Goal: Information Seeking & Learning: Learn about a topic

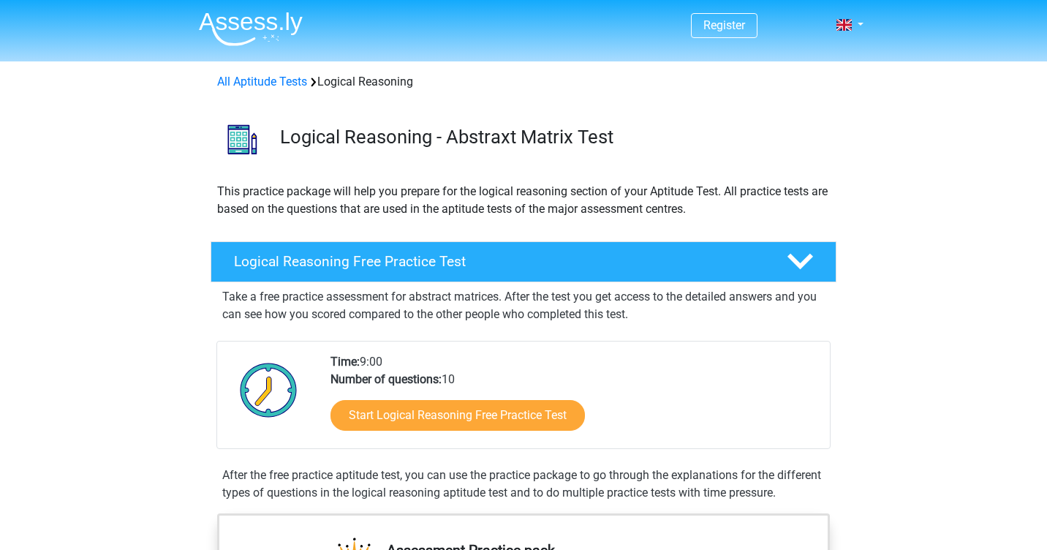
scroll to position [177, 0]
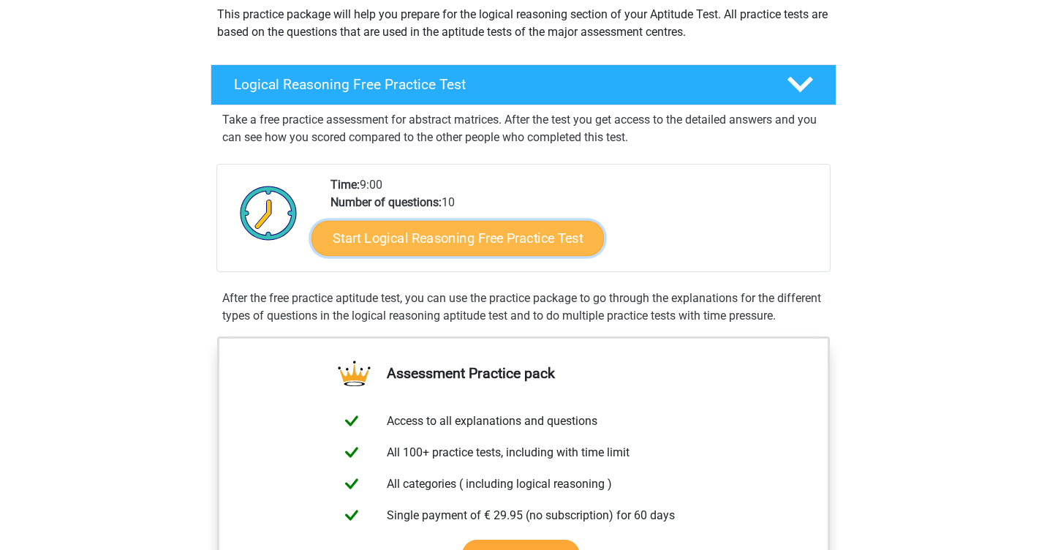
click at [541, 231] on link "Start Logical Reasoning Free Practice Test" at bounding box center [457, 237] width 292 height 35
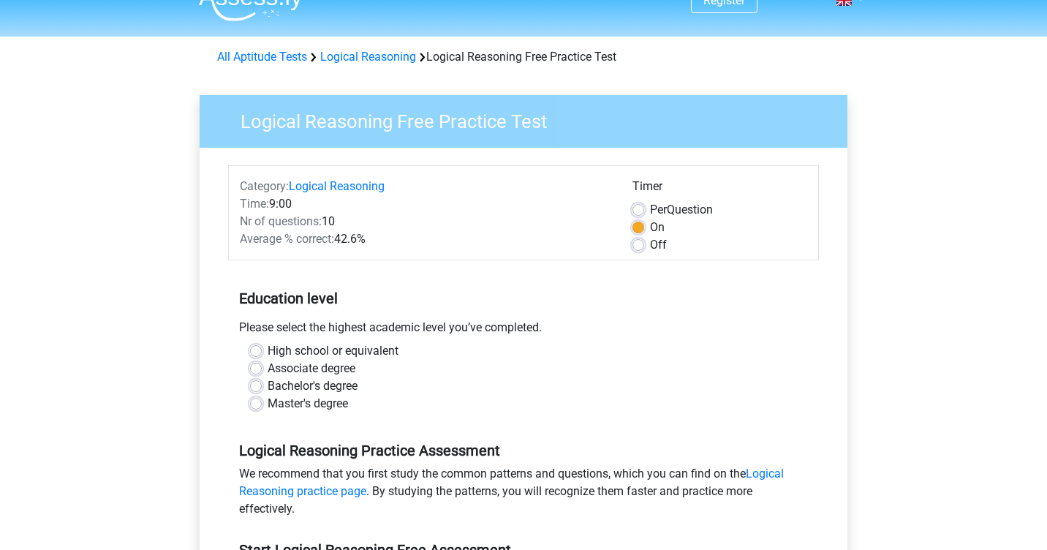
scroll to position [42, 0]
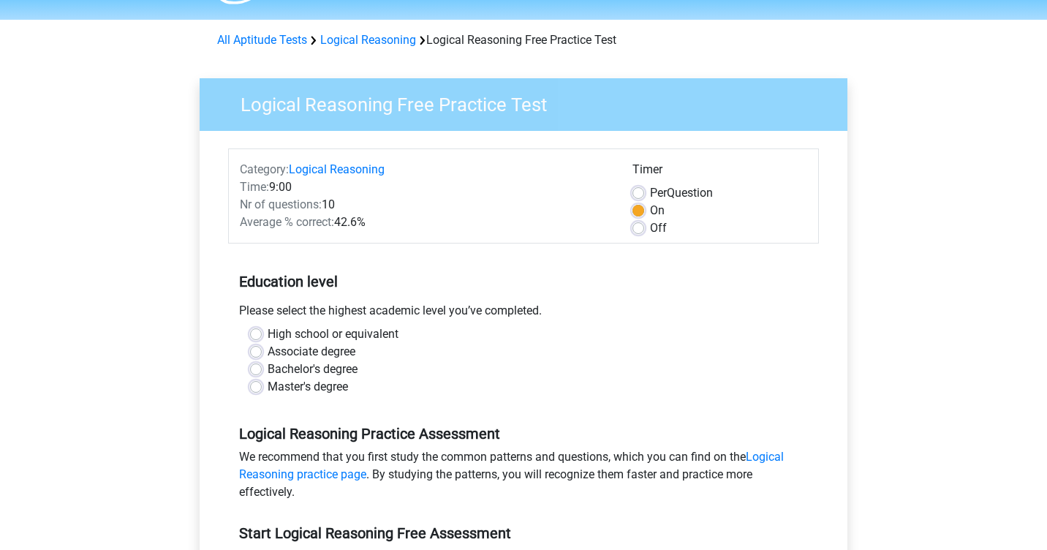
click at [264, 364] on div "Bachelor's degree" at bounding box center [523, 369] width 547 height 18
click at [268, 370] on label "Bachelor's degree" at bounding box center [313, 369] width 90 height 18
click at [251, 370] on input "Bachelor's degree" at bounding box center [256, 367] width 12 height 15
radio input "true"
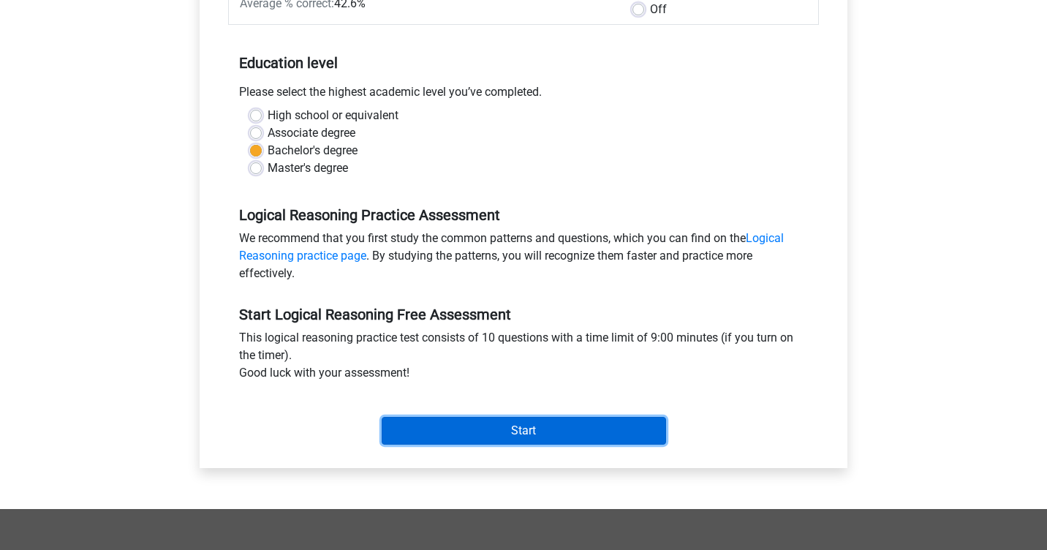
click at [463, 424] on input "Start" at bounding box center [524, 431] width 284 height 28
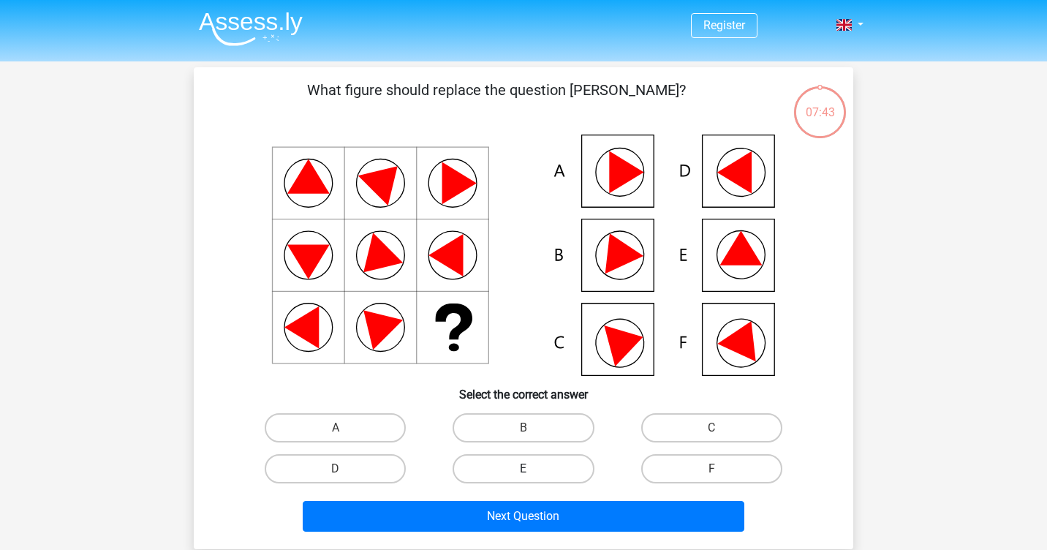
click at [508, 463] on label "E" at bounding box center [522, 468] width 141 height 29
click at [523, 469] on input "E" at bounding box center [528, 474] width 10 height 10
radio input "true"
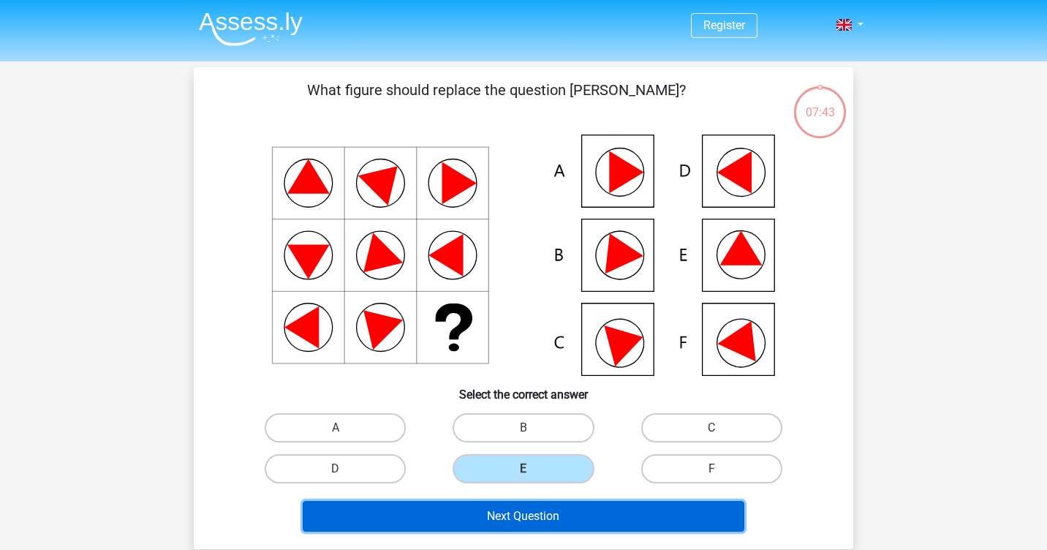
click at [526, 518] on button "Next Question" at bounding box center [524, 516] width 442 height 31
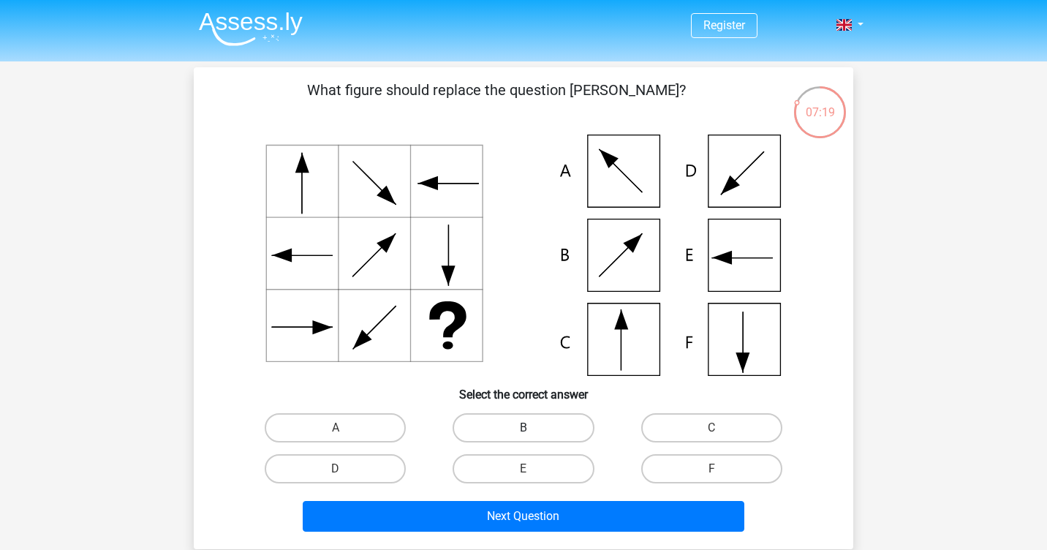
scroll to position [3, 0]
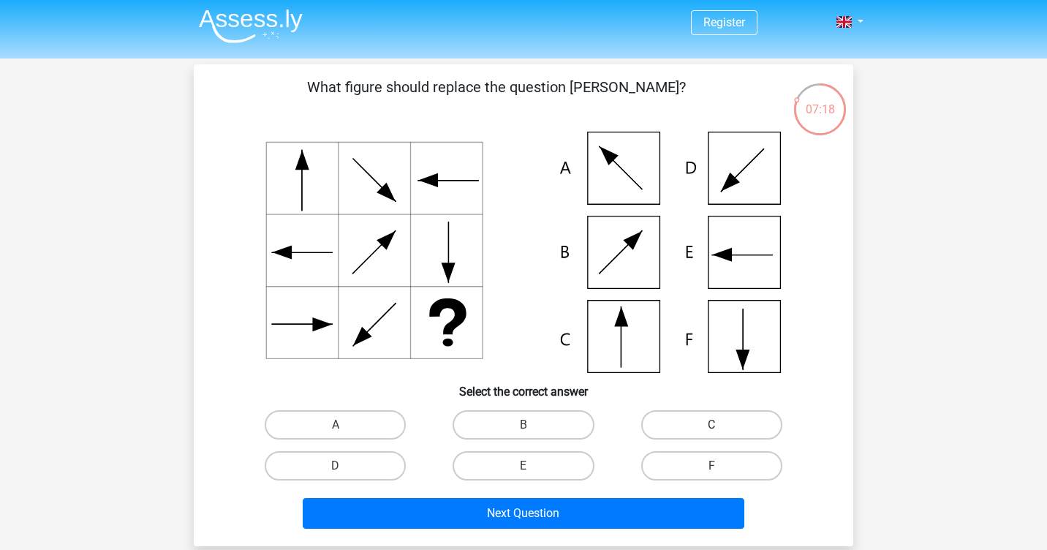
click at [669, 423] on label "C" at bounding box center [711, 424] width 141 height 29
click at [711, 425] on input "C" at bounding box center [716, 430] width 10 height 10
radio input "true"
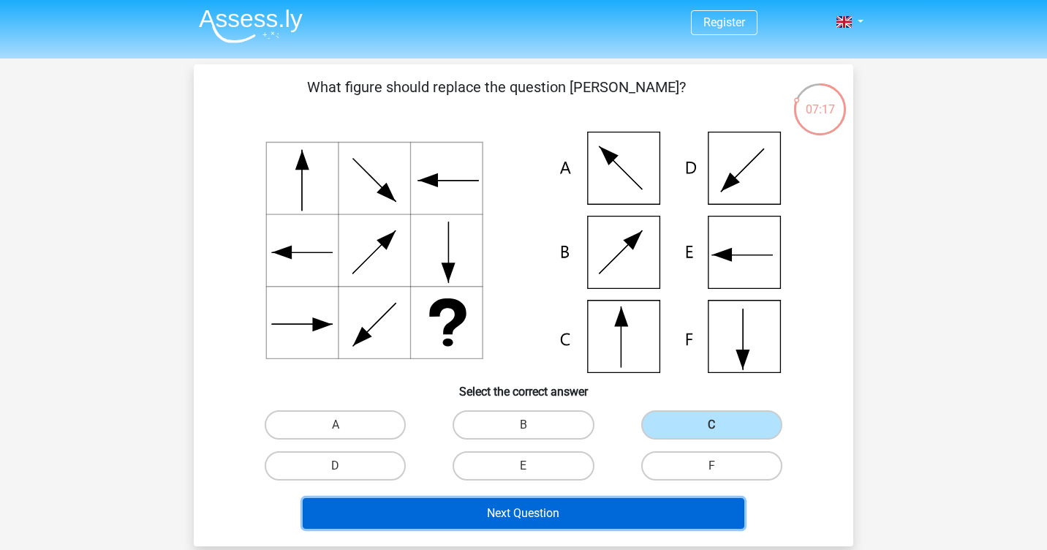
click at [630, 504] on button "Next Question" at bounding box center [524, 513] width 442 height 31
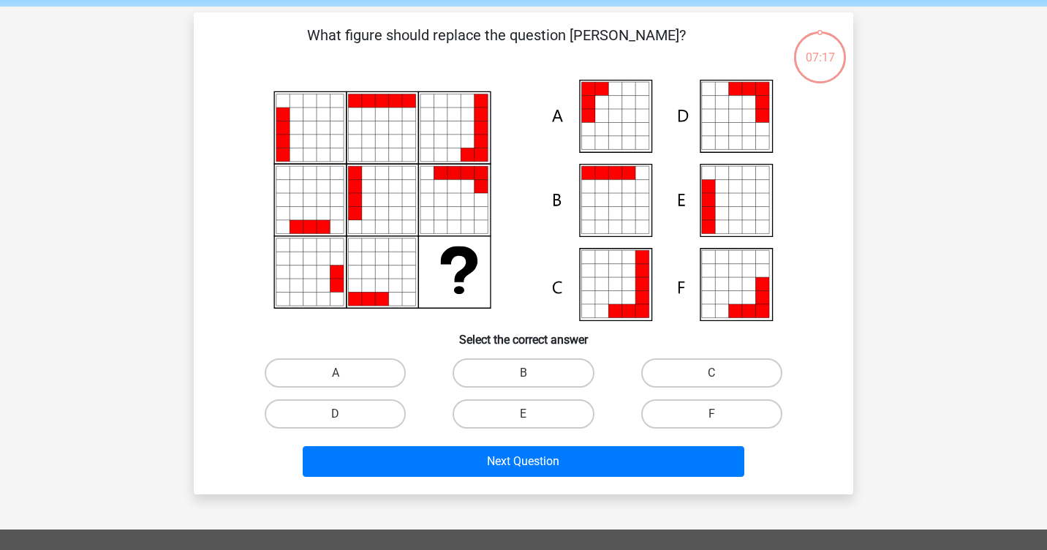
scroll to position [39, 0]
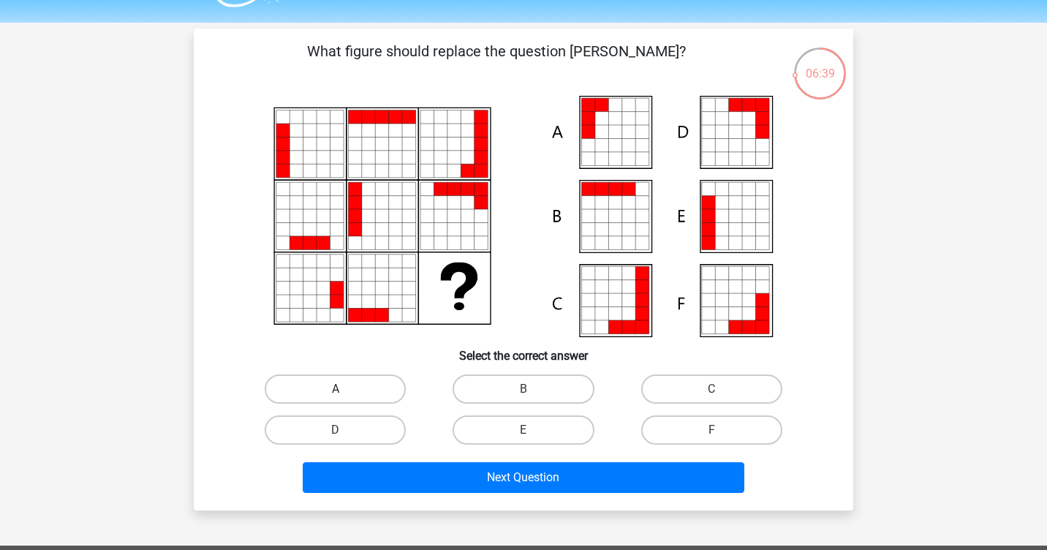
click at [367, 380] on label "A" at bounding box center [335, 388] width 141 height 29
click at [345, 389] on input "A" at bounding box center [341, 394] width 10 height 10
radio input "true"
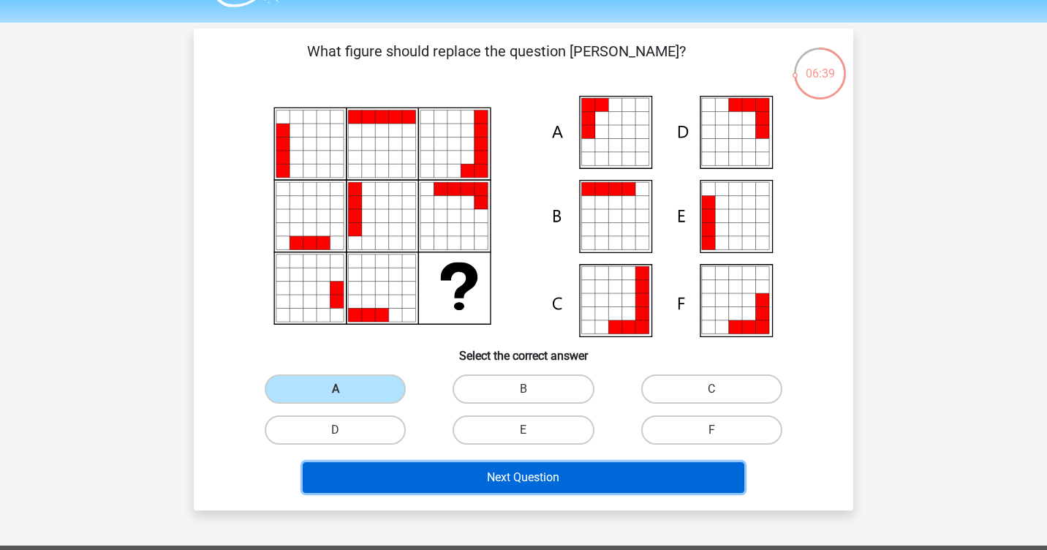
click at [458, 477] on button "Next Question" at bounding box center [524, 477] width 442 height 31
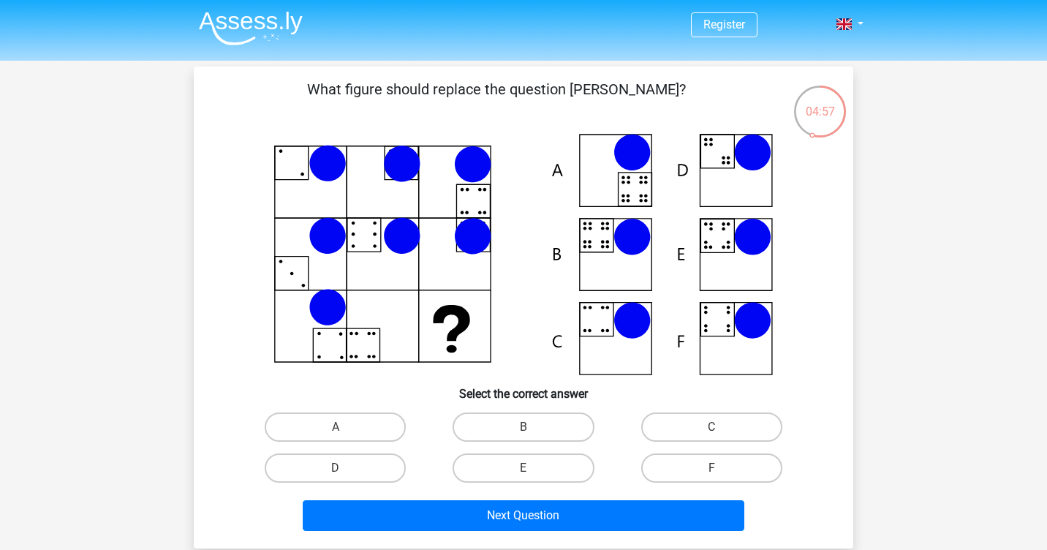
scroll to position [0, 0]
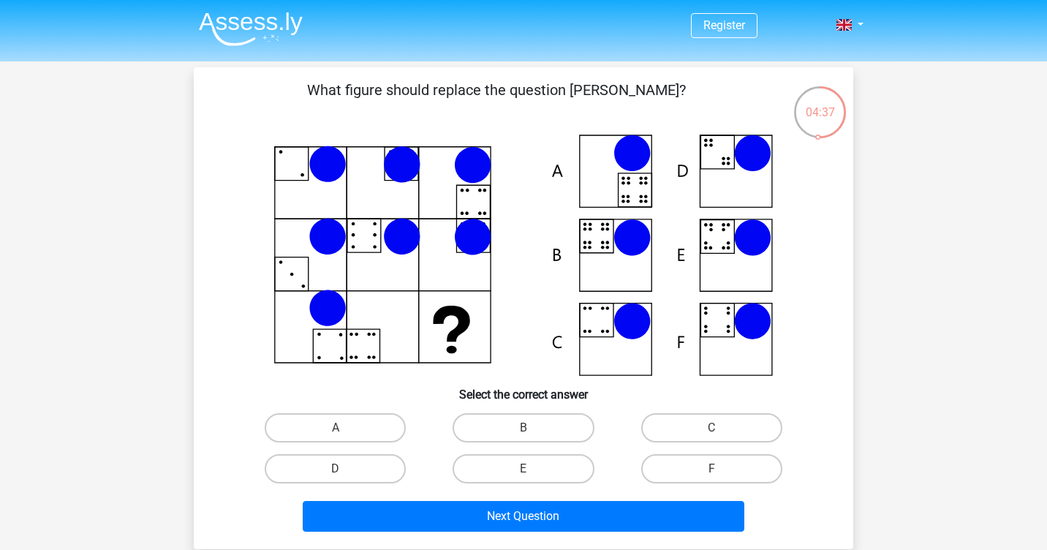
click at [527, 471] on input "E" at bounding box center [528, 474] width 10 height 10
radio input "true"
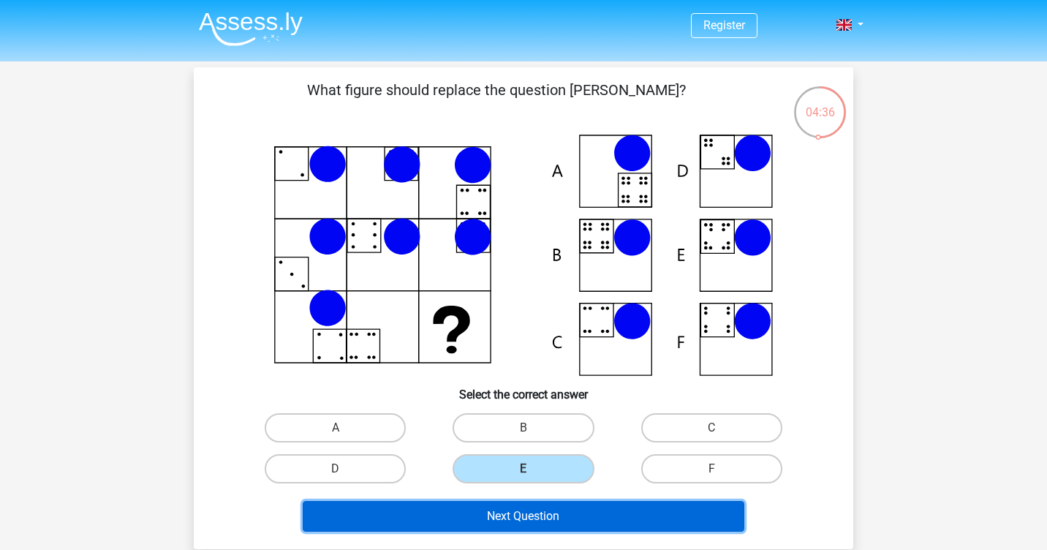
click at [537, 515] on button "Next Question" at bounding box center [524, 516] width 442 height 31
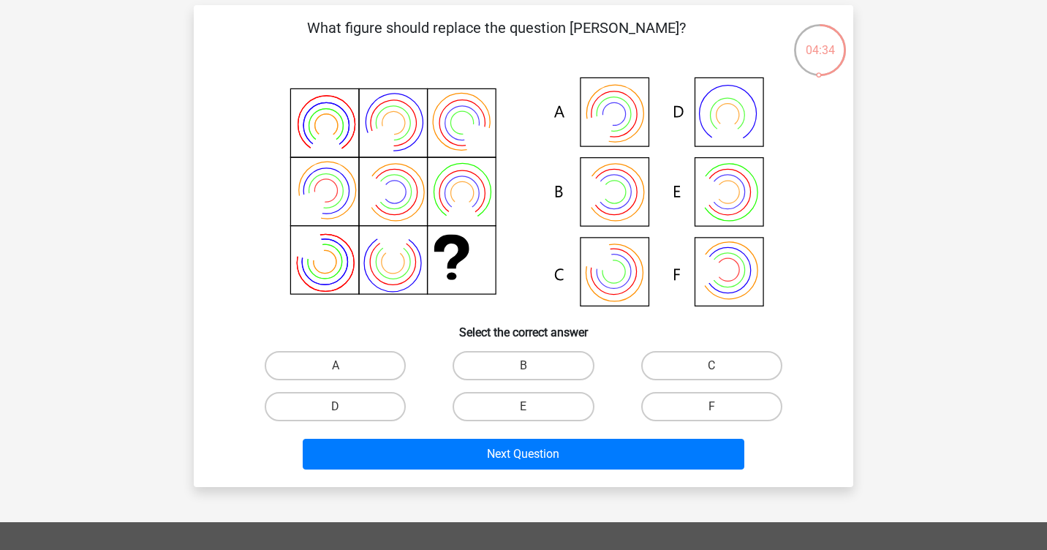
scroll to position [61, 0]
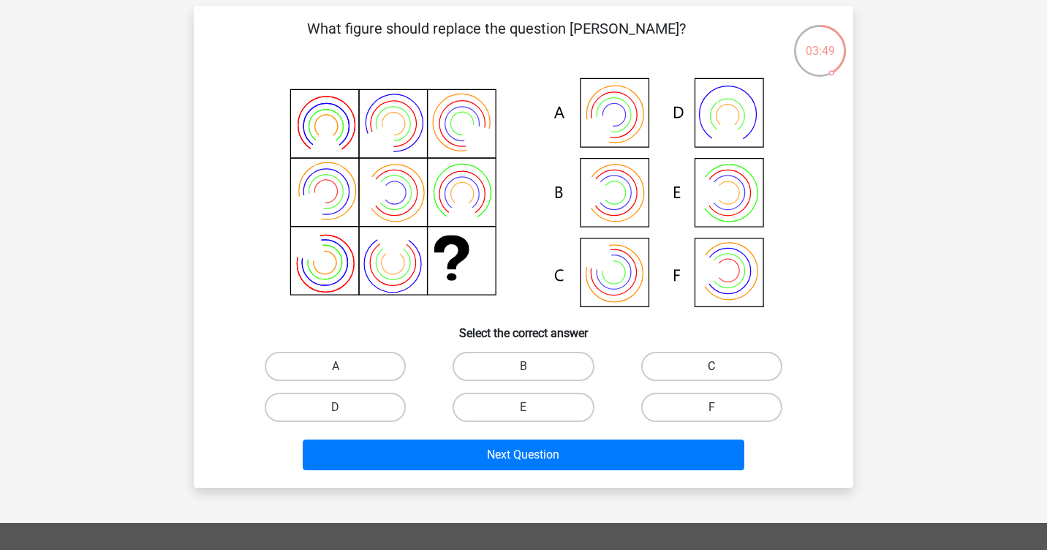
click at [662, 372] on label "C" at bounding box center [711, 366] width 141 height 29
click at [711, 372] on input "C" at bounding box center [716, 371] width 10 height 10
radio input "true"
click at [643, 471] on div "Next Question" at bounding box center [523, 457] width 564 height 37
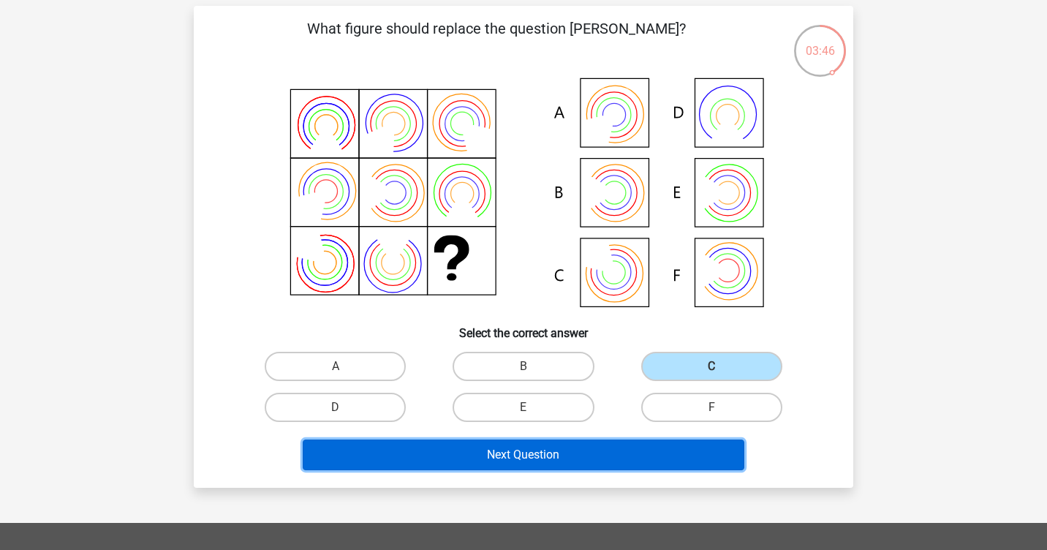
click at [631, 451] on button "Next Question" at bounding box center [524, 454] width 442 height 31
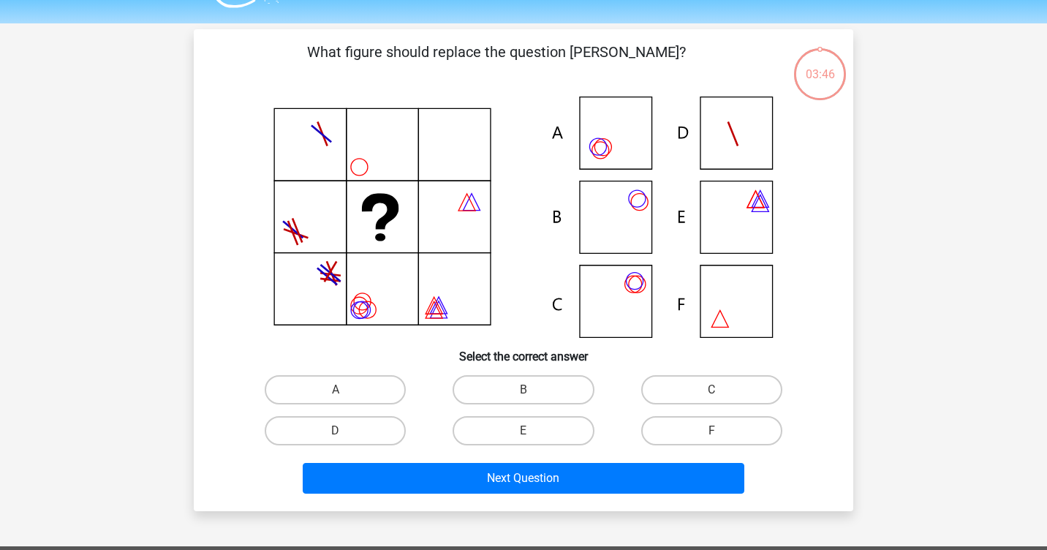
scroll to position [0, 0]
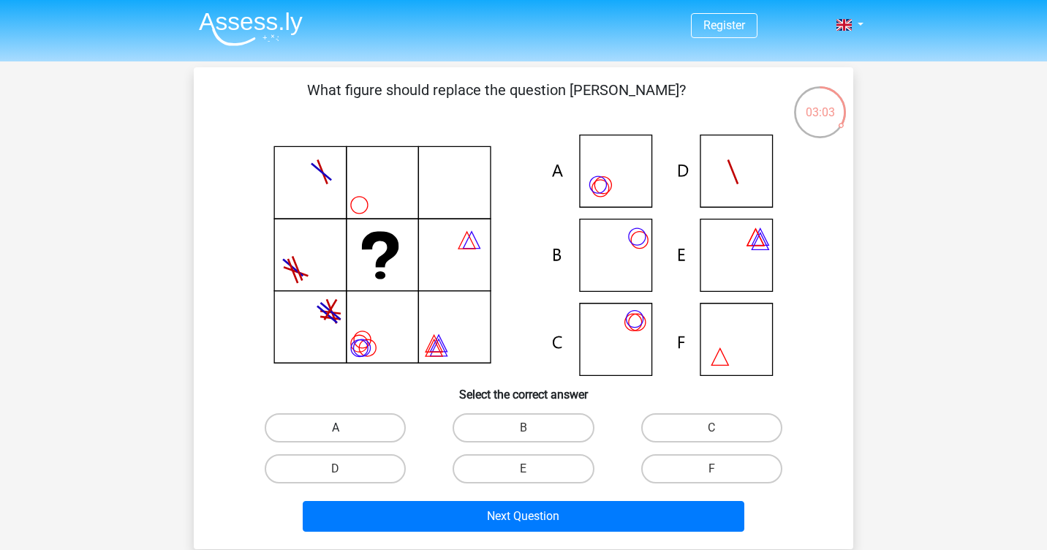
click at [365, 425] on label "A" at bounding box center [335, 427] width 141 height 29
click at [345, 428] on input "A" at bounding box center [341, 433] width 10 height 10
radio input "true"
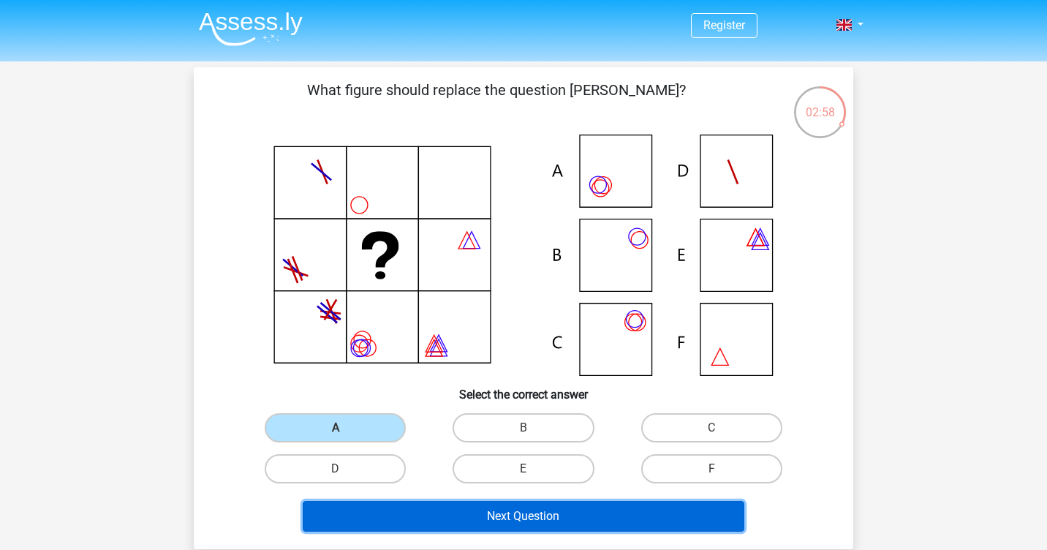
click at [450, 517] on button "Next Question" at bounding box center [524, 516] width 442 height 31
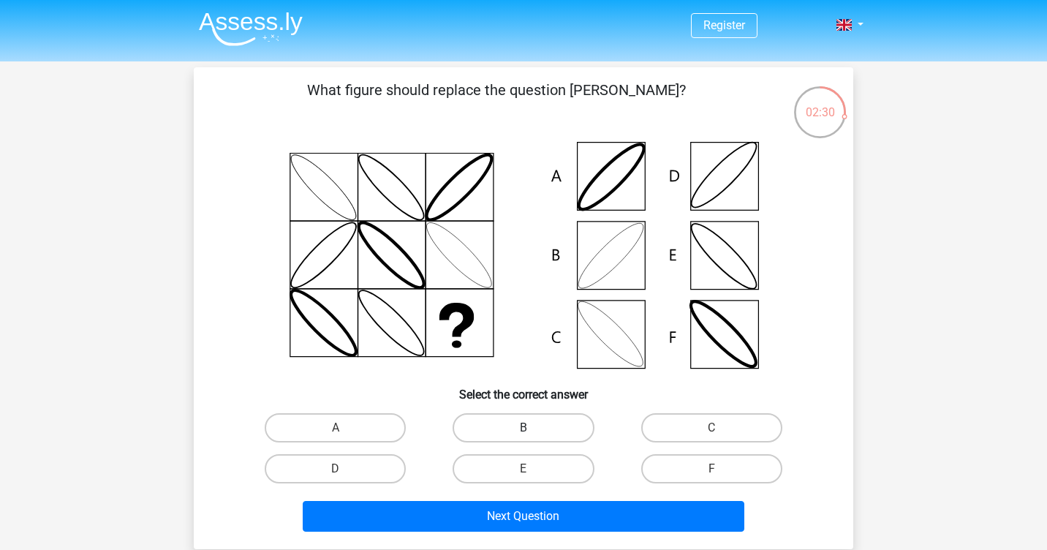
click at [514, 418] on label "B" at bounding box center [522, 427] width 141 height 29
click at [523, 428] on input "B" at bounding box center [528, 433] width 10 height 10
radio input "true"
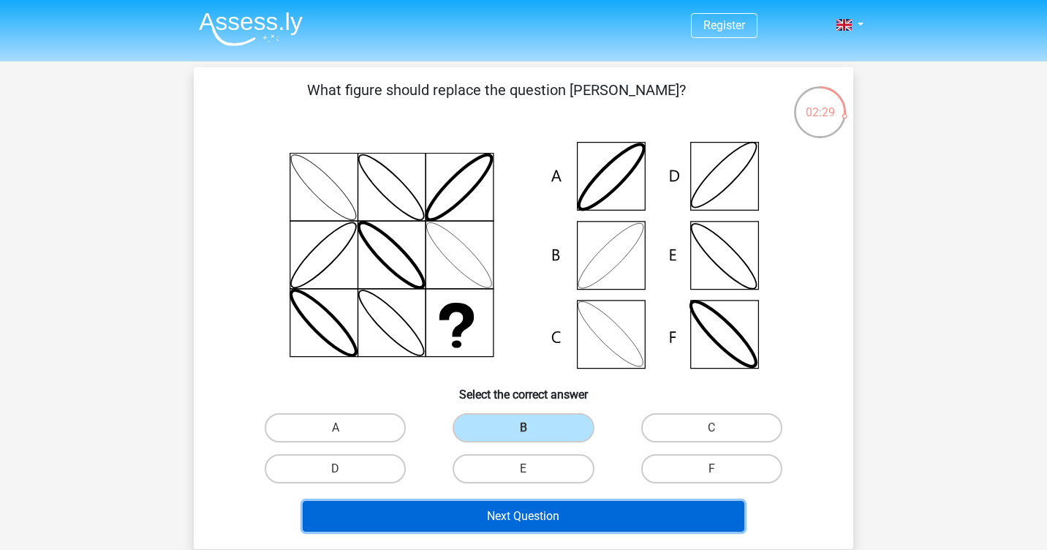
click at [554, 509] on button "Next Question" at bounding box center [524, 516] width 442 height 31
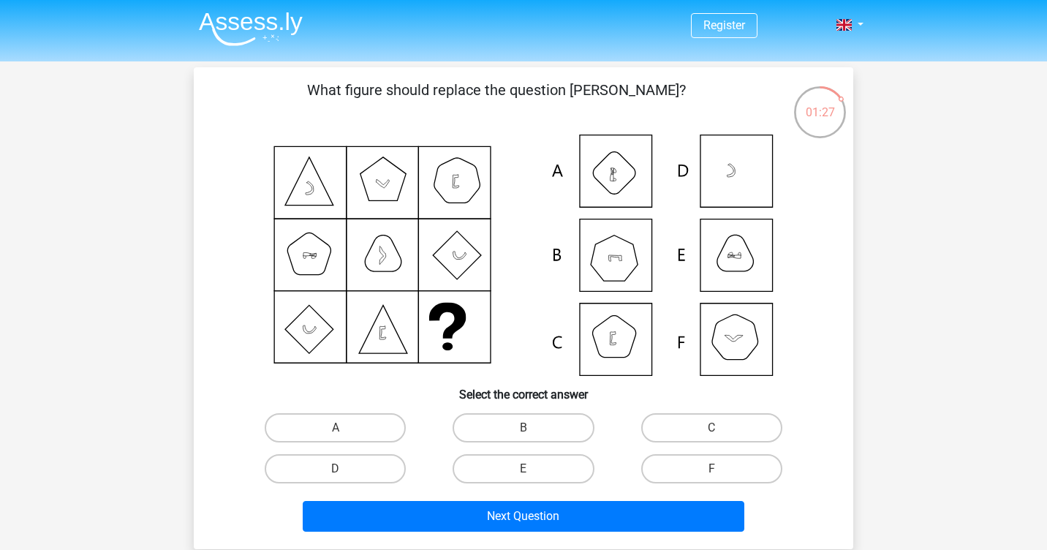
click at [711, 265] on icon at bounding box center [523, 254] width 589 height 241
click at [542, 455] on label "E" at bounding box center [522, 468] width 141 height 29
click at [533, 469] on input "E" at bounding box center [528, 474] width 10 height 10
radio input "true"
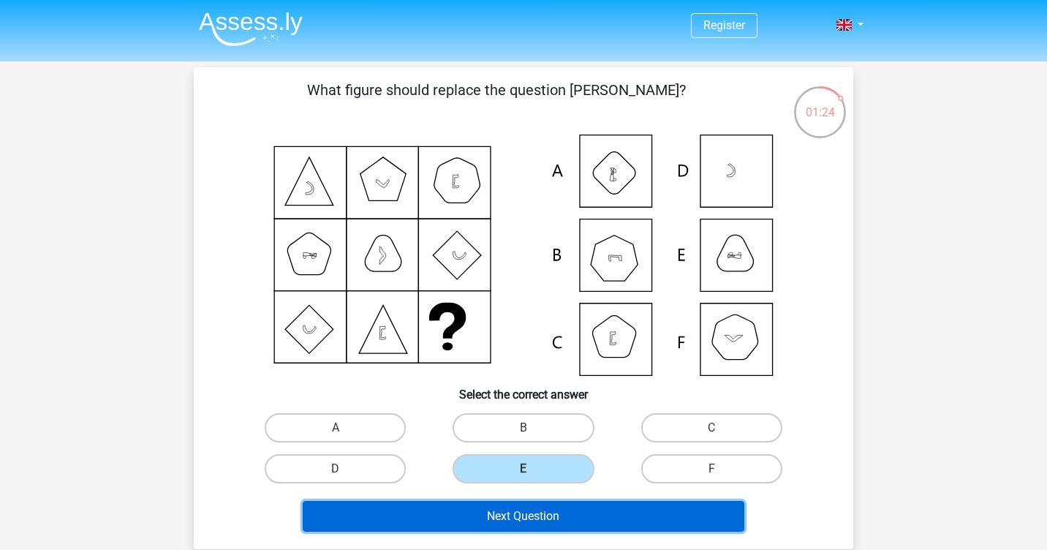
click at [563, 517] on button "Next Question" at bounding box center [524, 516] width 442 height 31
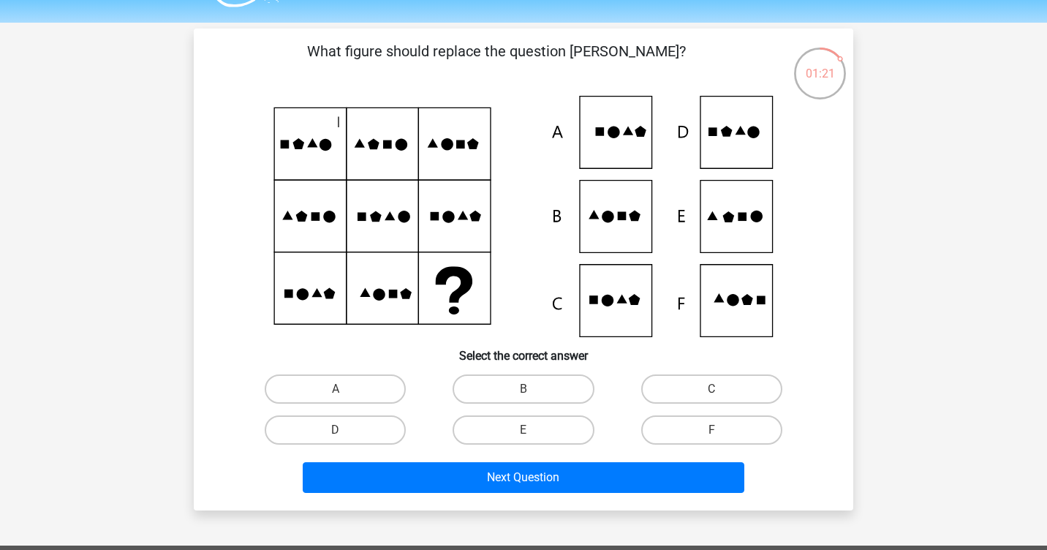
scroll to position [38, 0]
